Goal: Task Accomplishment & Management: Manage account settings

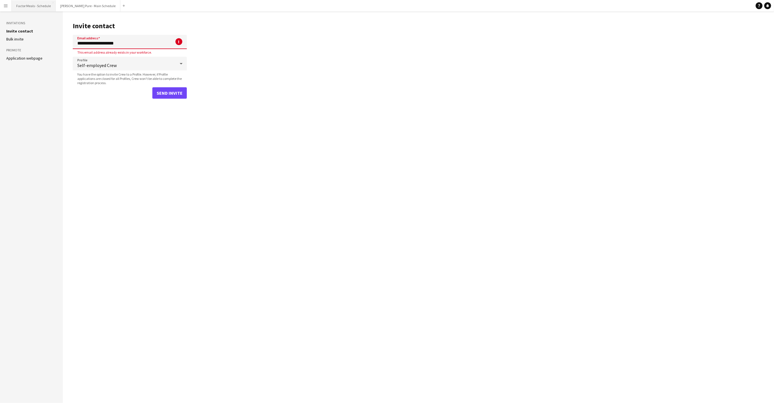
click at [28, 8] on button "Factor Meals - Schedule Close" at bounding box center [34, 5] width 44 height 11
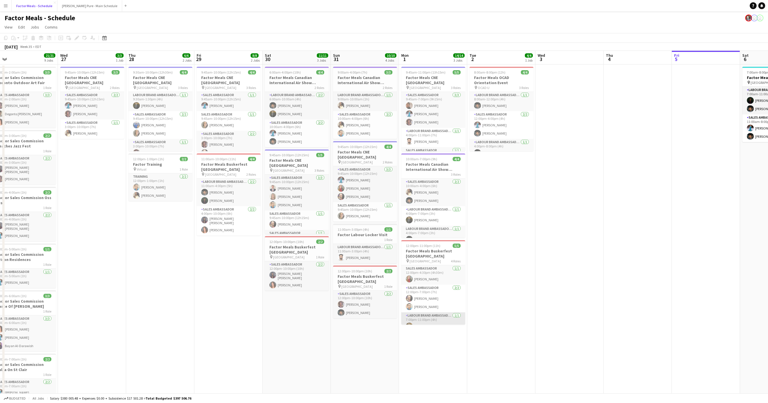
scroll to position [28, 0]
click at [440, 213] on app-card-role "Labour Brand Ambassadors 1/1 4:00pm-7:00pm (3h) Pouya Moradjounamin" at bounding box center [433, 215] width 64 height 19
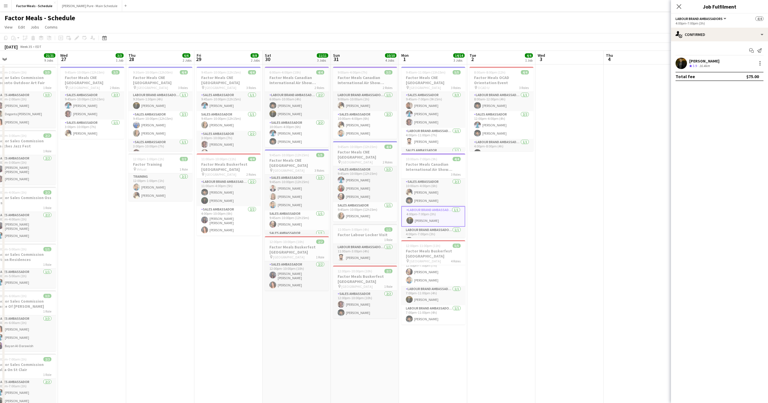
click at [698, 66] on div "Crew rating 3.9" at bounding box center [693, 66] width 9 height 5
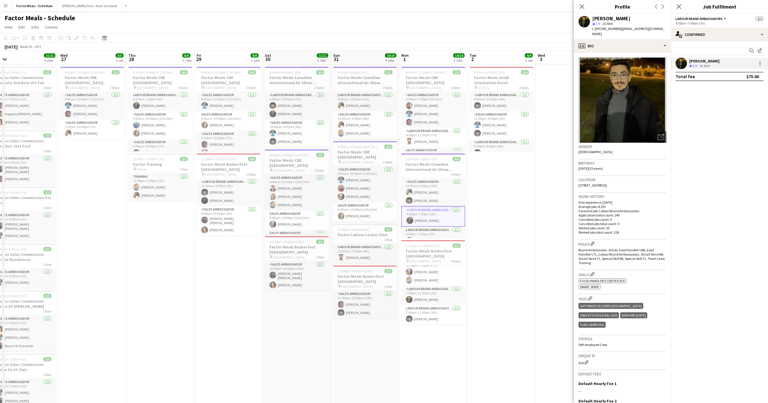
click at [607, 27] on span "t. +16478066531" at bounding box center [607, 29] width 30 height 4
copy span "16478066531"
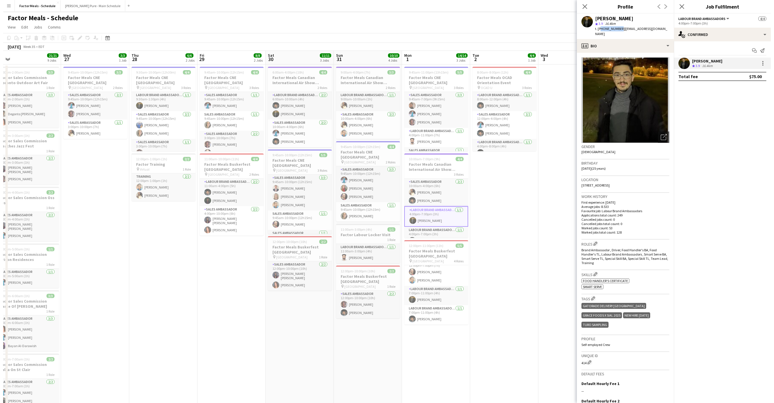
scroll to position [27, 0]
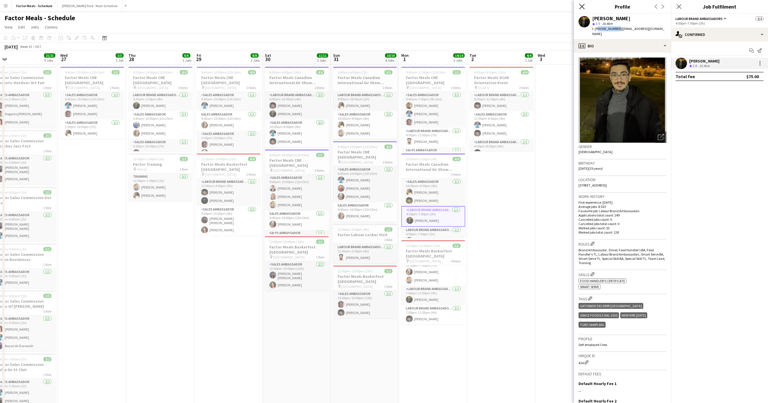
click at [579, 7] on icon "Close pop-in" at bounding box center [581, 6] width 5 height 5
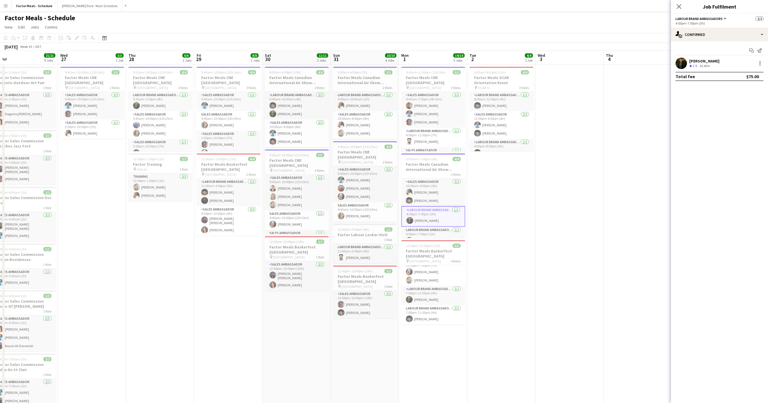
click at [683, 2] on div "Close pop-in" at bounding box center [679, 6] width 16 height 13
click at [680, 8] on icon "Close pop-in" at bounding box center [678, 6] width 5 height 5
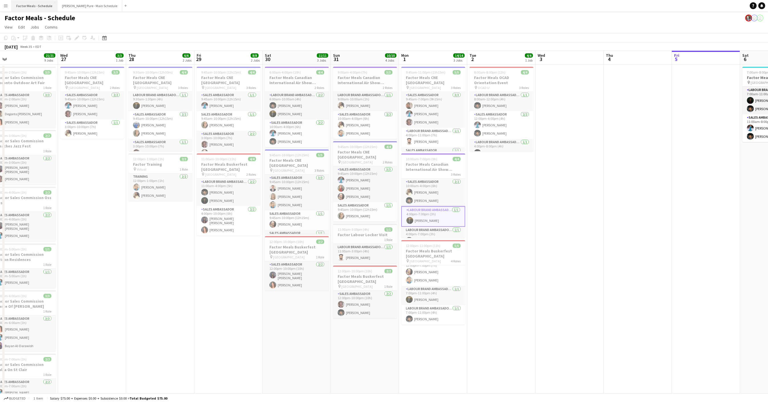
click at [41, 8] on button "Factor Meals - Schedule Close" at bounding box center [35, 5] width 46 height 11
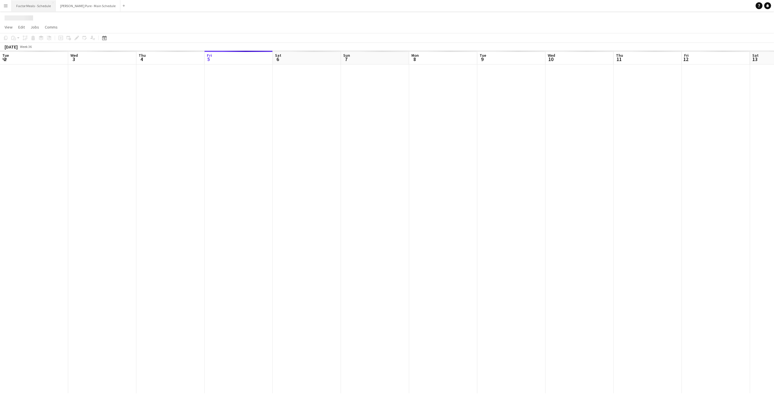
scroll to position [0, 136]
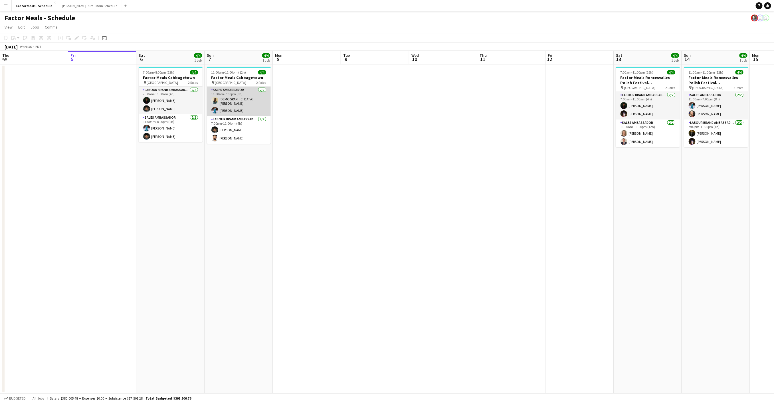
click at [244, 102] on app-card-role "Sales Ambassador 2/2 11:00am-7:00pm (8h) Mishnah Manoranjan Tania Sharma" at bounding box center [239, 101] width 64 height 29
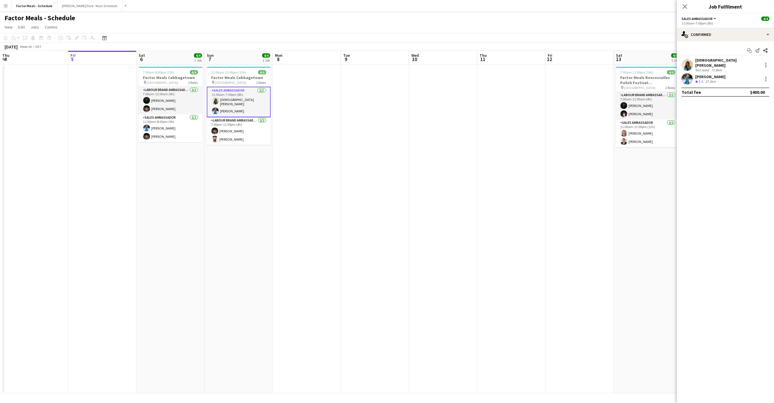
click at [726, 58] on div "Mishnah Manoranjan Not rated 71.8km" at bounding box center [725, 65] width 97 height 15
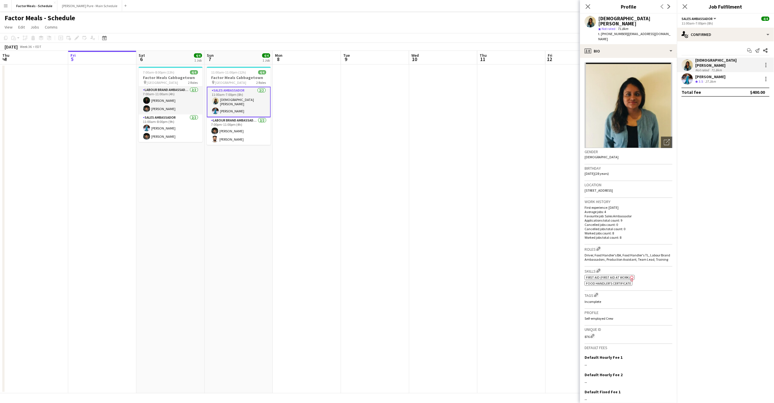
click at [610, 32] on span "t. +16473275463" at bounding box center [614, 34] width 30 height 4
copy span "16473275463"
click at [73, 9] on button "[PERSON_NAME] Pure - Main Schedule Close" at bounding box center [89, 5] width 65 height 11
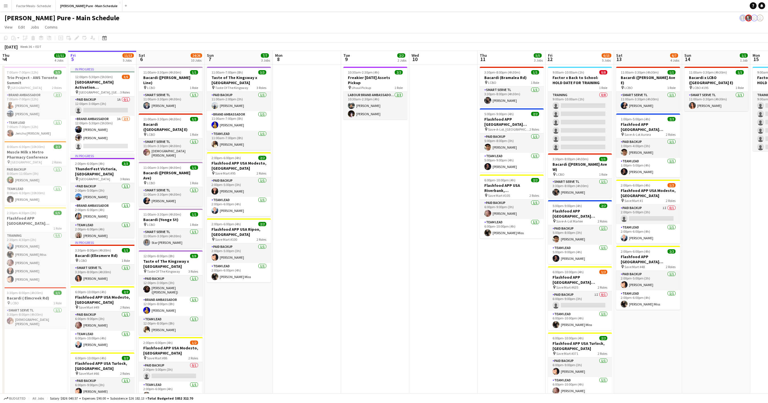
click at [314, 141] on app-date-cell at bounding box center [307, 402] width 68 height 675
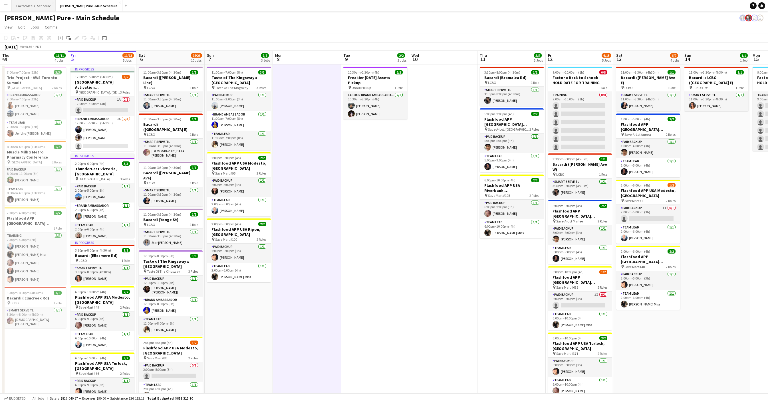
click at [36, 6] on button "Factor Meals - Schedule Close" at bounding box center [34, 5] width 44 height 11
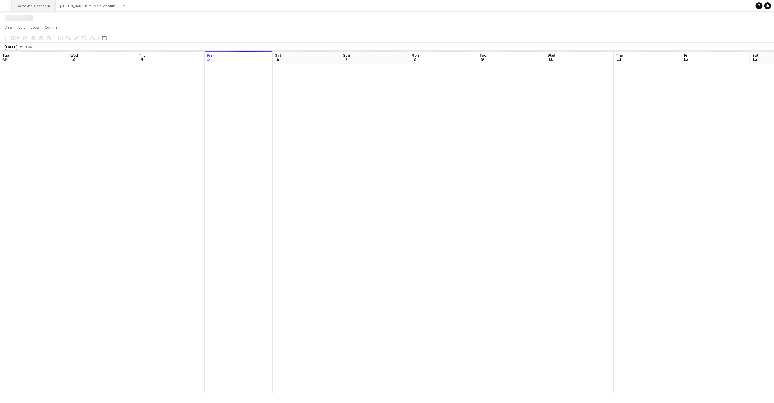
scroll to position [0, 136]
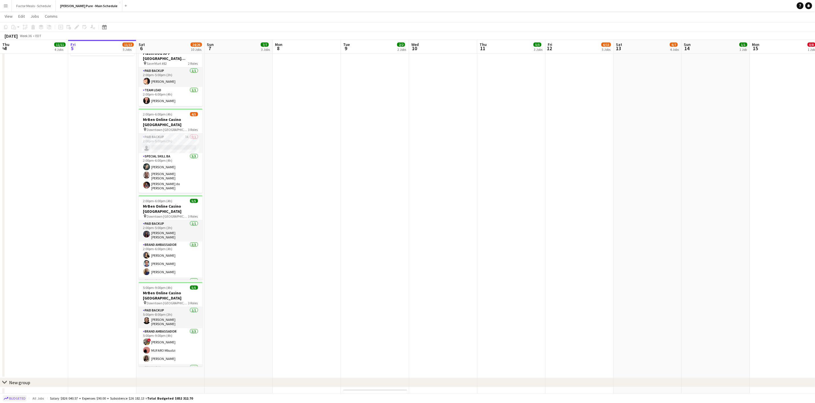
scroll to position [361, 0]
click at [36, 5] on button "Factor Meals - Schedule Close" at bounding box center [34, 5] width 44 height 11
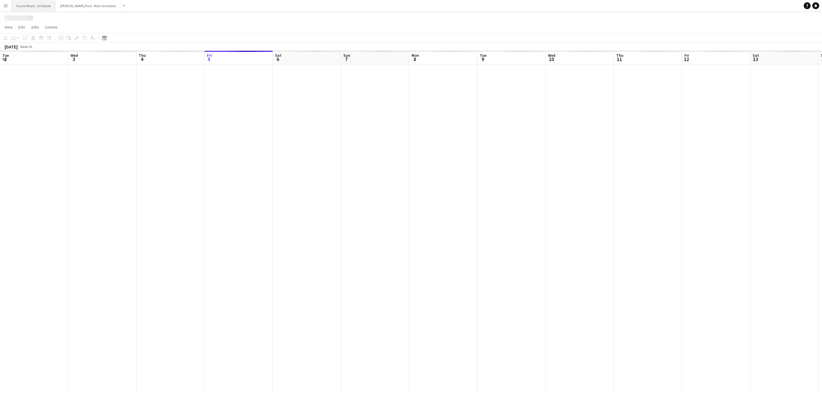
scroll to position [0, 136]
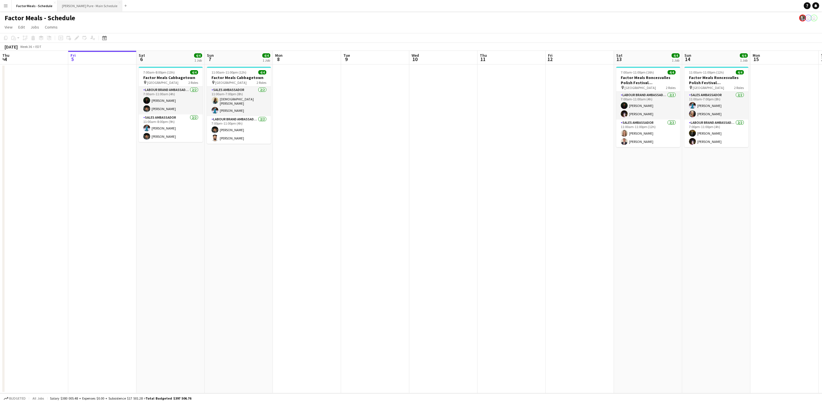
click at [79, 4] on button "[PERSON_NAME] Pure - Main Schedule Close" at bounding box center [89, 5] width 65 height 11
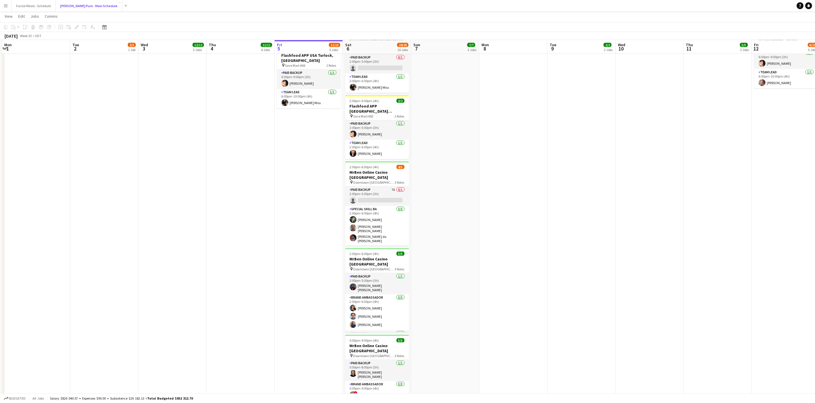
scroll to position [329, 0]
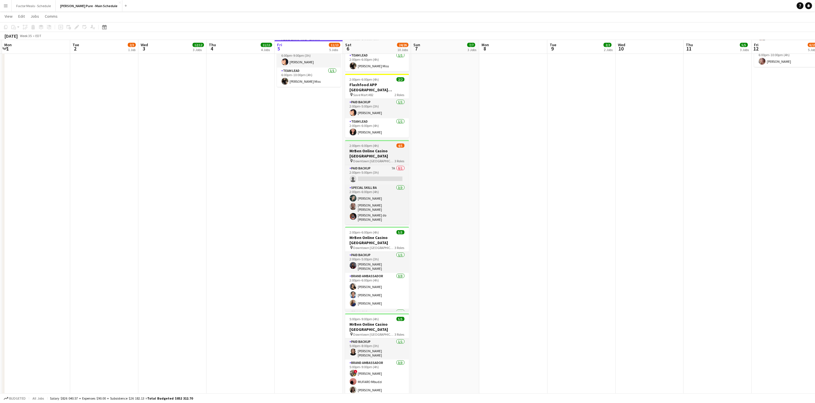
click at [376, 148] on h3 "MrBen Online Casino [GEOGRAPHIC_DATA]" at bounding box center [377, 153] width 64 height 10
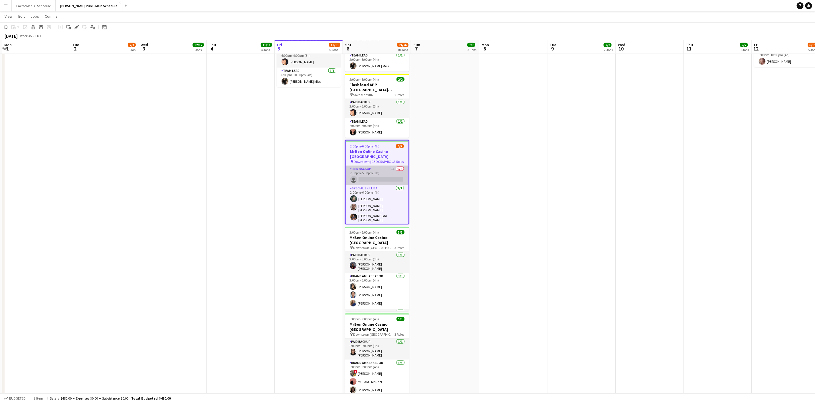
click at [395, 166] on app-card-role "Paid Backup 7A 0/1 2:00pm-5:00pm (3h) single-neutral-actions" at bounding box center [377, 175] width 63 height 19
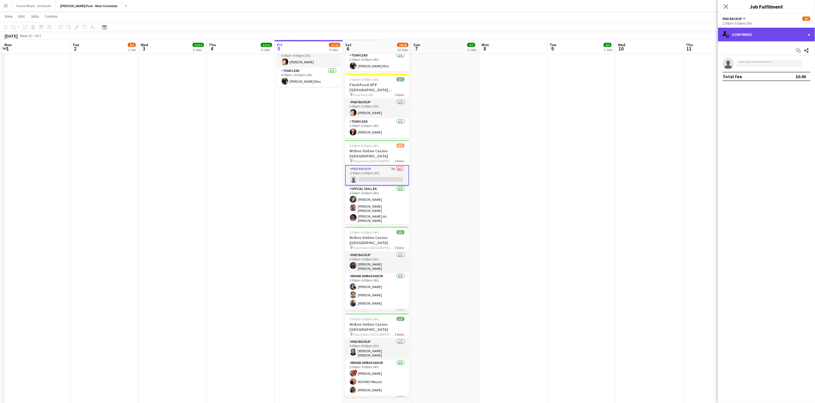
click at [812, 34] on div "single-neutral-actions-check-2 Confirmed" at bounding box center [766, 35] width 97 height 14
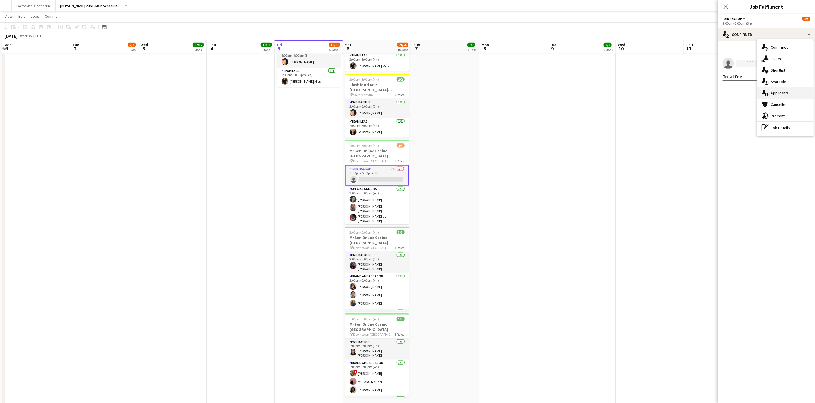
click at [787, 92] on span "Applicants" at bounding box center [780, 92] width 18 height 5
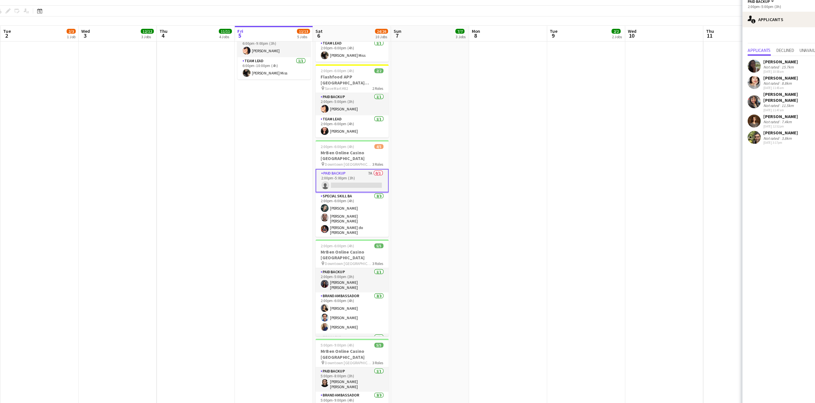
click at [758, 87] on div "[PERSON_NAME]" at bounding box center [752, 85] width 30 height 5
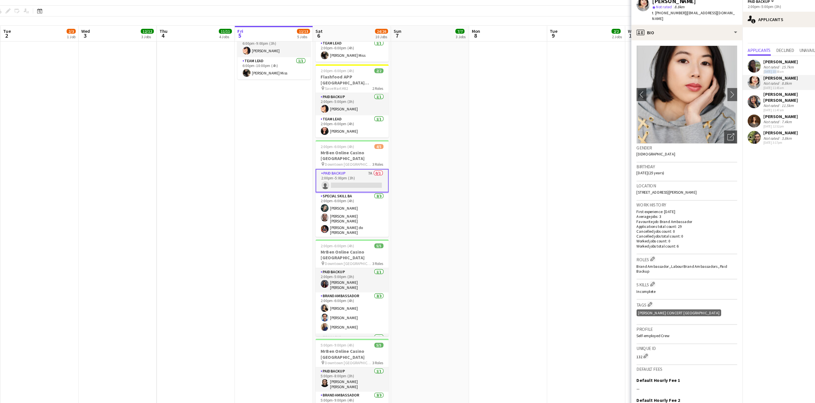
click at [748, 78] on div "[DATE] 10:58am" at bounding box center [752, 80] width 30 height 4
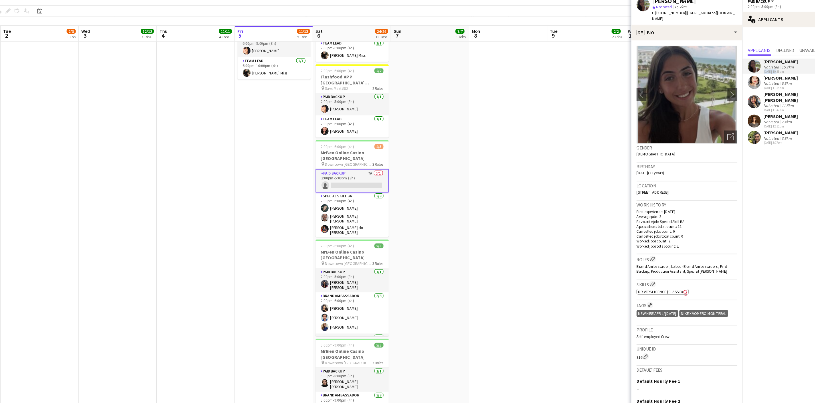
click at [754, 140] on div "[DATE] 3:17pm" at bounding box center [752, 142] width 30 height 4
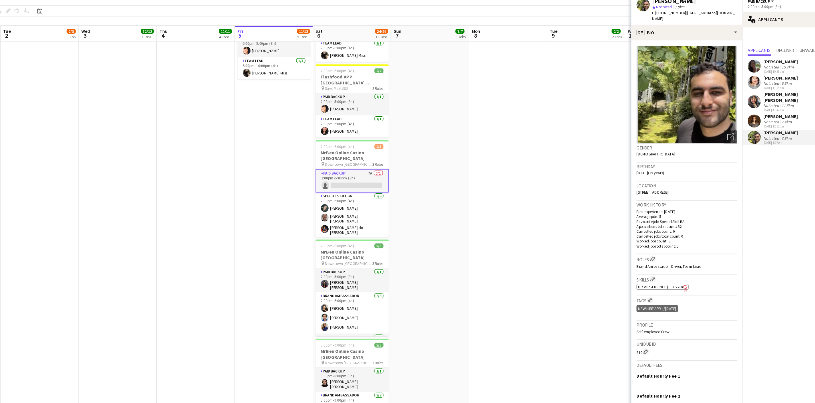
click at [748, 122] on div "Not rated" at bounding box center [744, 124] width 15 height 4
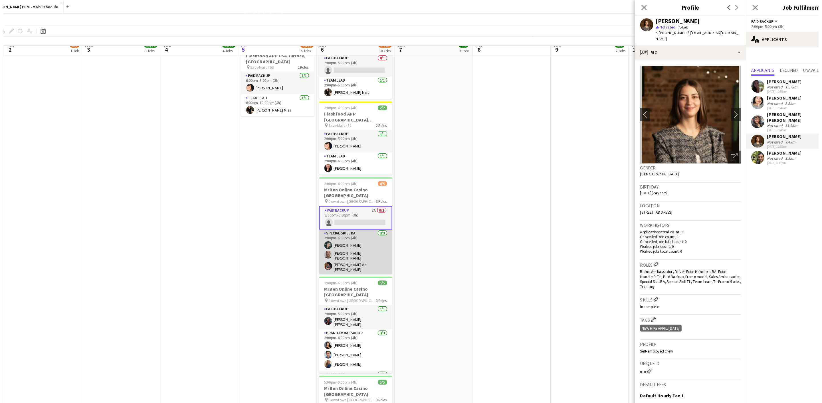
scroll to position [302, 0]
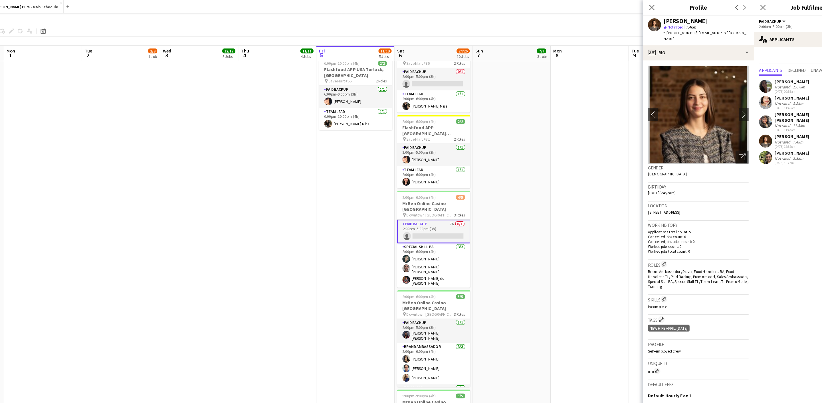
click at [756, 122] on div "Not rated" at bounding box center [751, 124] width 15 height 4
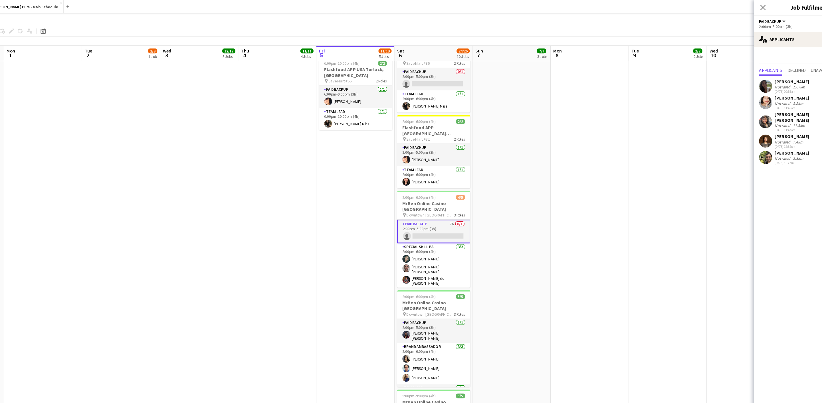
click at [756, 122] on div "Not rated" at bounding box center [751, 124] width 15 height 4
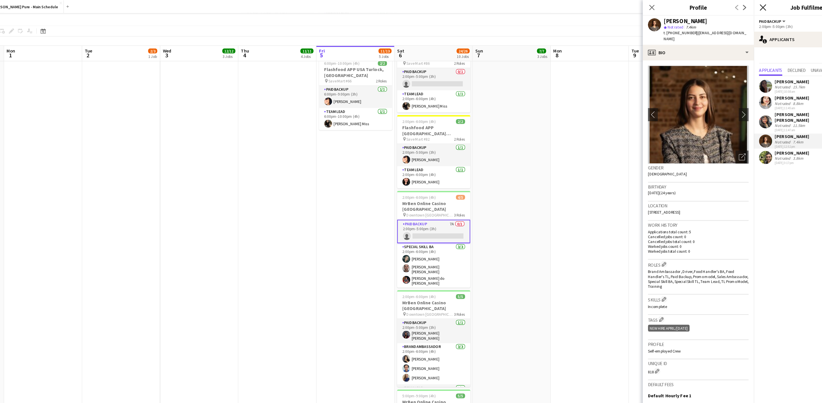
click at [735, 8] on icon at bounding box center [732, 6] width 5 height 5
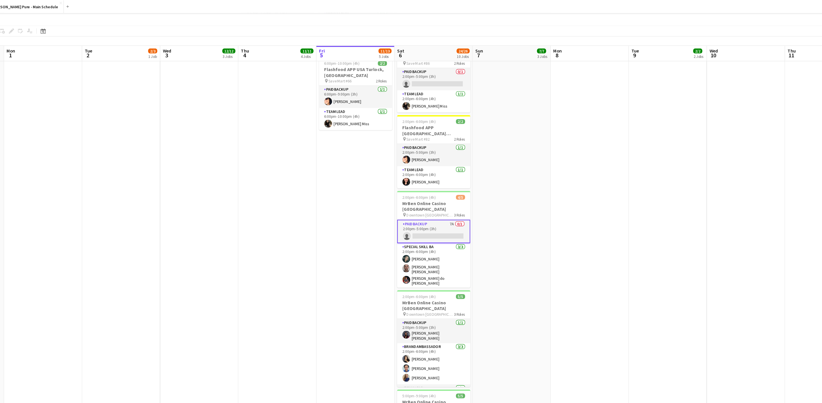
click at [455, 192] on app-card-role "Paid Backup 7A 0/1 2:00pm-5:00pm (3h) single-neutral-actions" at bounding box center [446, 202] width 64 height 21
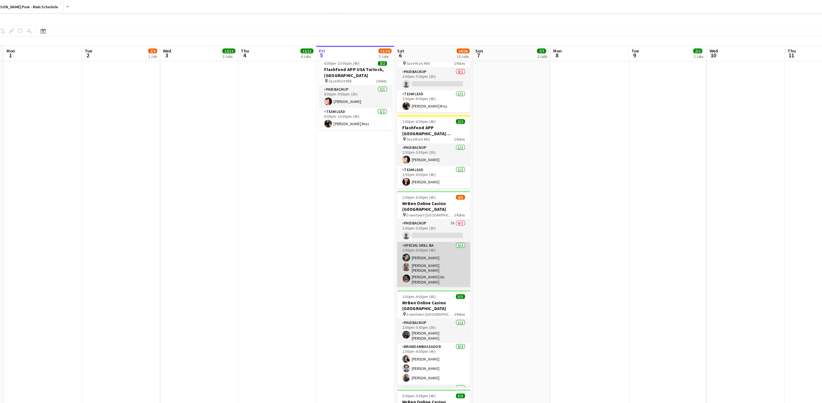
click at [455, 212] on app-card-role "Special Skill BA [DATE] 2:00pm-6:00pm (4h) Assia [PERSON_NAME] [PERSON_NAME] [P…" at bounding box center [446, 231] width 64 height 39
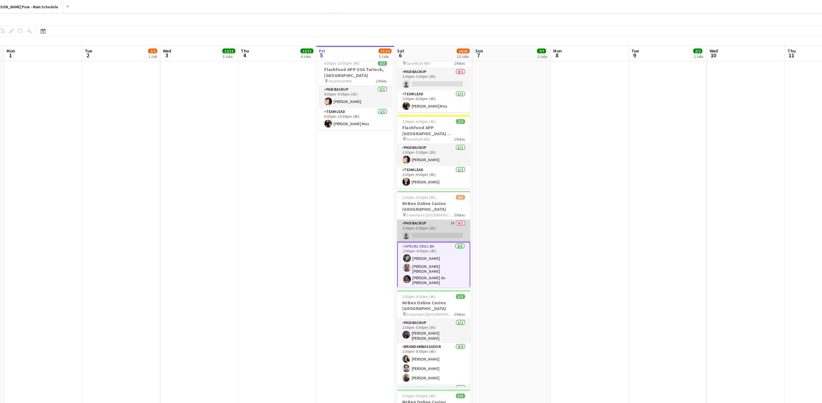
click at [450, 192] on app-card-role "Paid Backup 7A 0/1 2:00pm-5:00pm (3h) single-neutral-actions" at bounding box center [446, 201] width 64 height 19
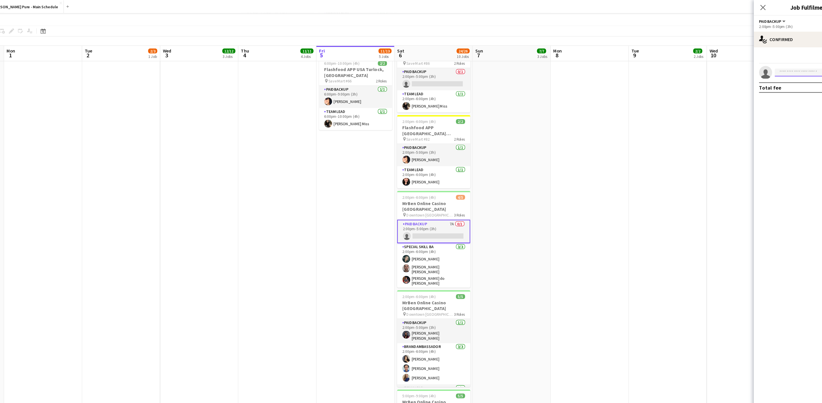
click at [755, 61] on input at bounding box center [777, 63] width 66 height 7
type input "*****"
click at [773, 78] on span "[PHONE_NUMBER]" at bounding box center [776, 80] width 57 height 5
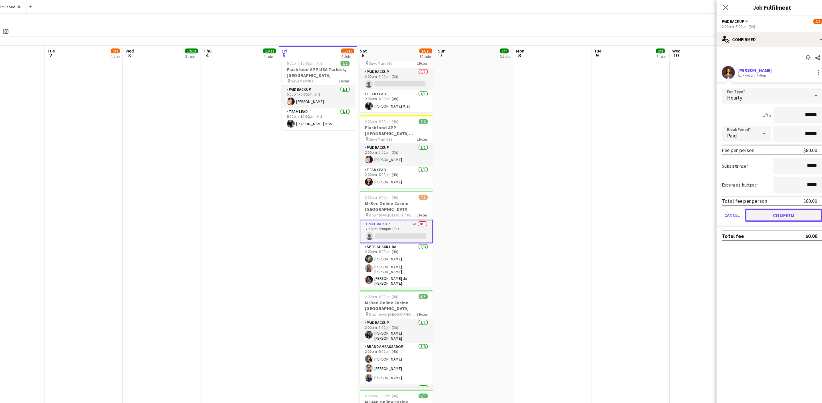
click at [768, 188] on button "Confirm" at bounding box center [784, 187] width 68 height 11
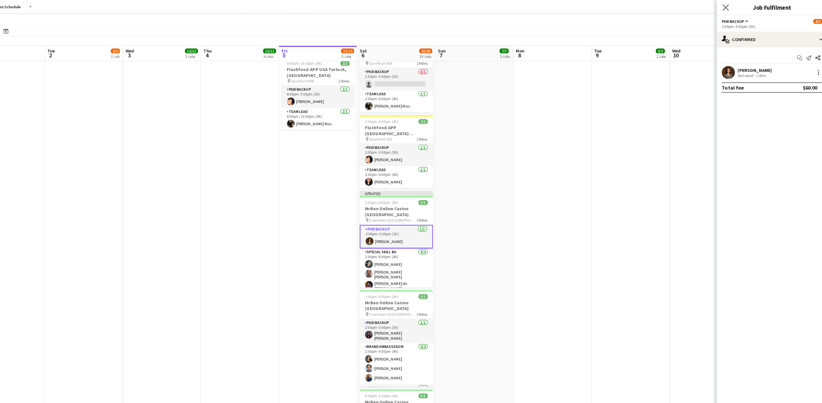
click at [729, 4] on app-icon "Close pop-in" at bounding box center [733, 7] width 8 height 8
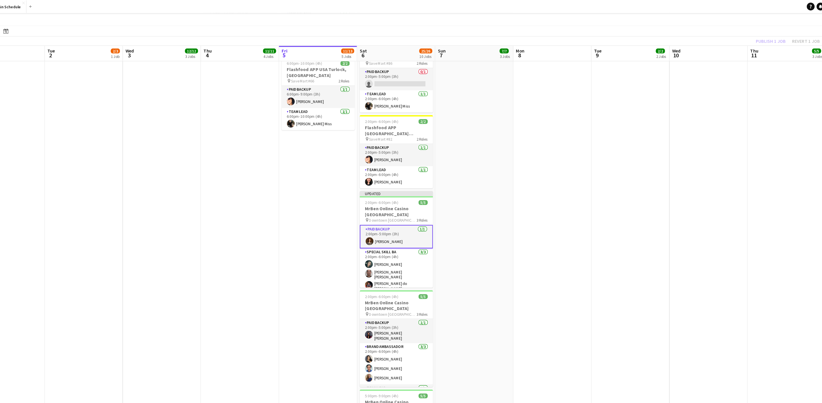
click at [777, 32] on div "Publish 1 job Revert 1 job" at bounding box center [788, 35] width 70 height 7
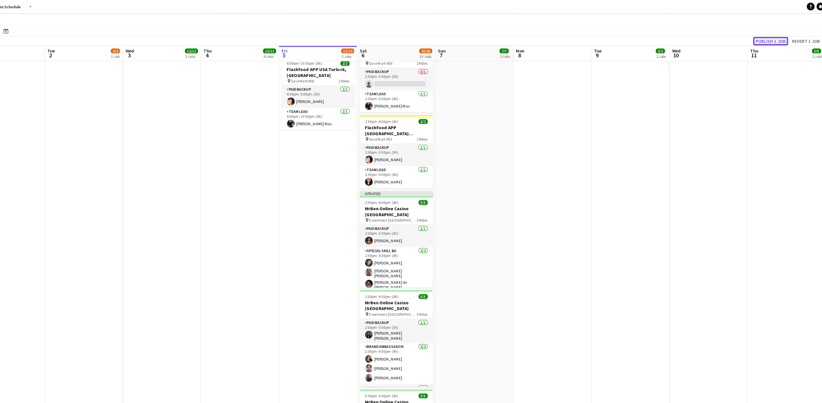
click at [776, 34] on button "Publish 1 job" at bounding box center [772, 35] width 31 height 7
click at [439, 192] on app-card-role "Paid Backup [DATE] 2:00pm-5:00pm (3h) [PERSON_NAME]" at bounding box center [446, 201] width 64 height 19
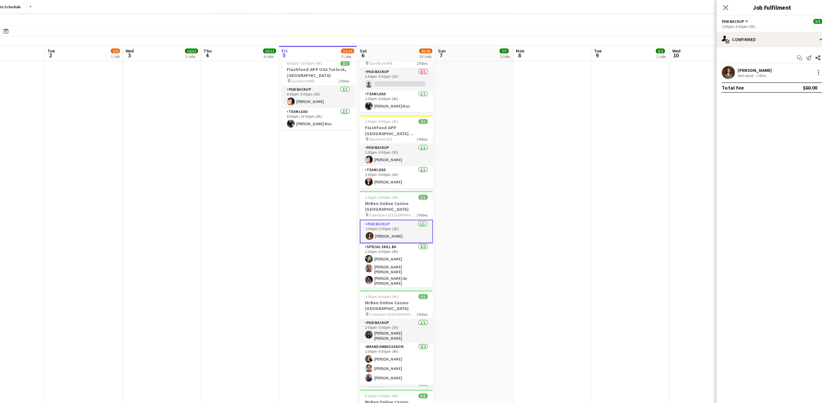
click at [748, 71] on app-confirmed-crew "[PERSON_NAME] Not rated 7.4km Total fee $60.00" at bounding box center [773, 69] width 97 height 23
click at [746, 60] on div "[PERSON_NAME]" at bounding box center [759, 61] width 30 height 5
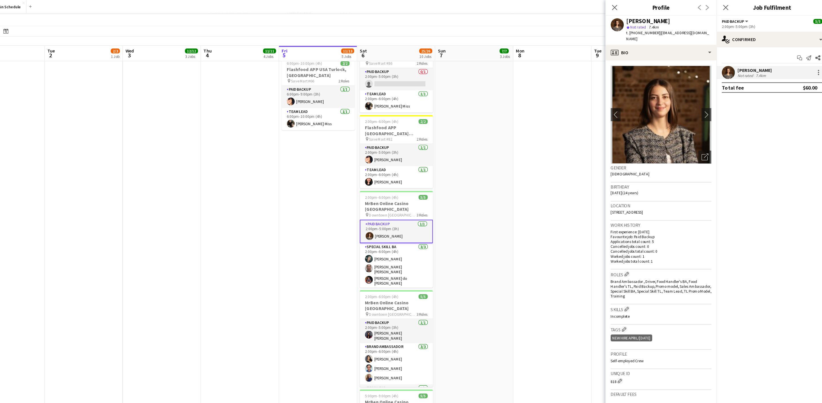
click at [681, 30] on span "| [EMAIL_ADDRESS][DOMAIN_NAME]" at bounding box center [683, 31] width 72 height 9
copy span "[EMAIL_ADDRESS][DOMAIN_NAME]"
click at [636, 8] on icon "Close pop-in" at bounding box center [635, 6] width 5 height 5
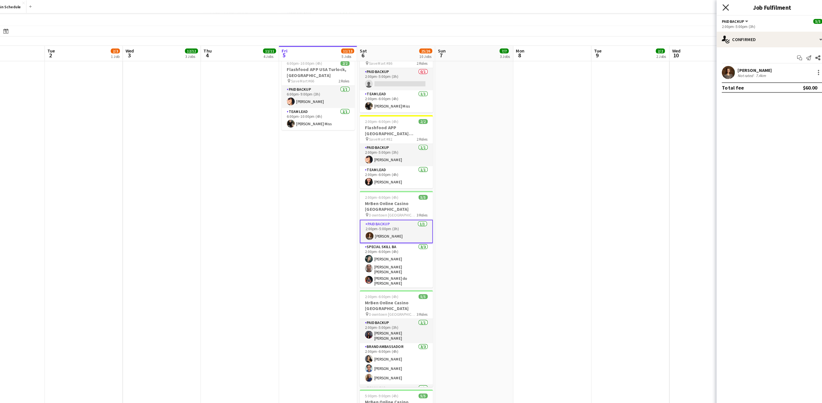
click at [732, 6] on icon at bounding box center [732, 6] width 5 height 5
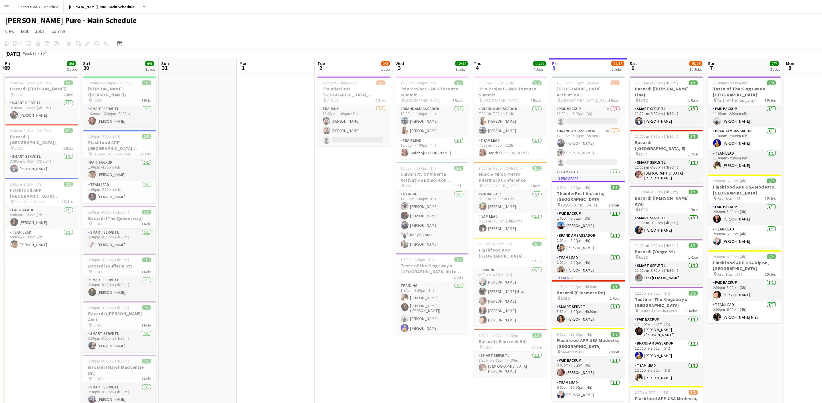
scroll to position [0, 134]
